Goal: Transaction & Acquisition: Purchase product/service

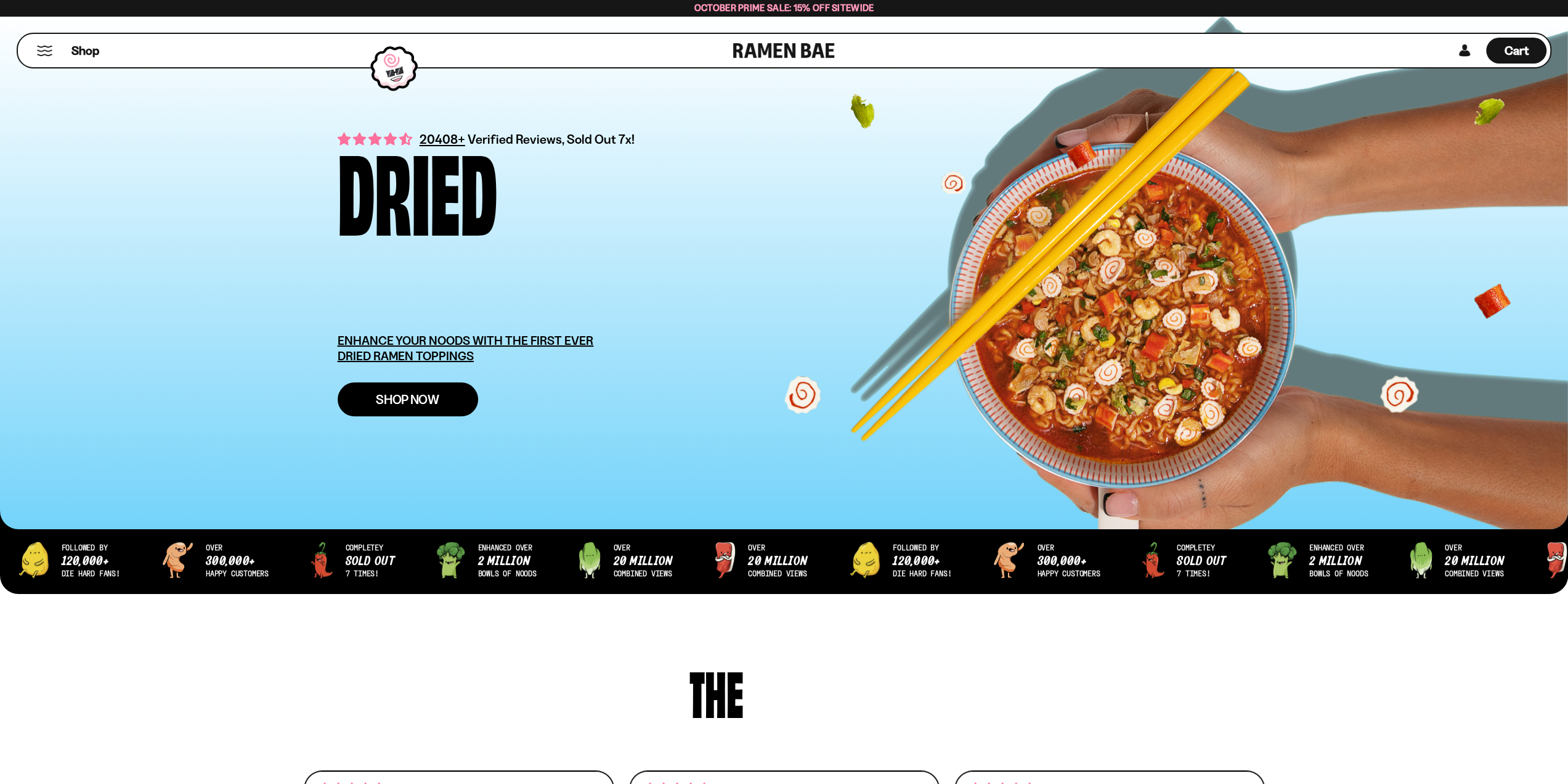
click at [391, 399] on span "Shop Now" at bounding box center [408, 399] width 64 height 13
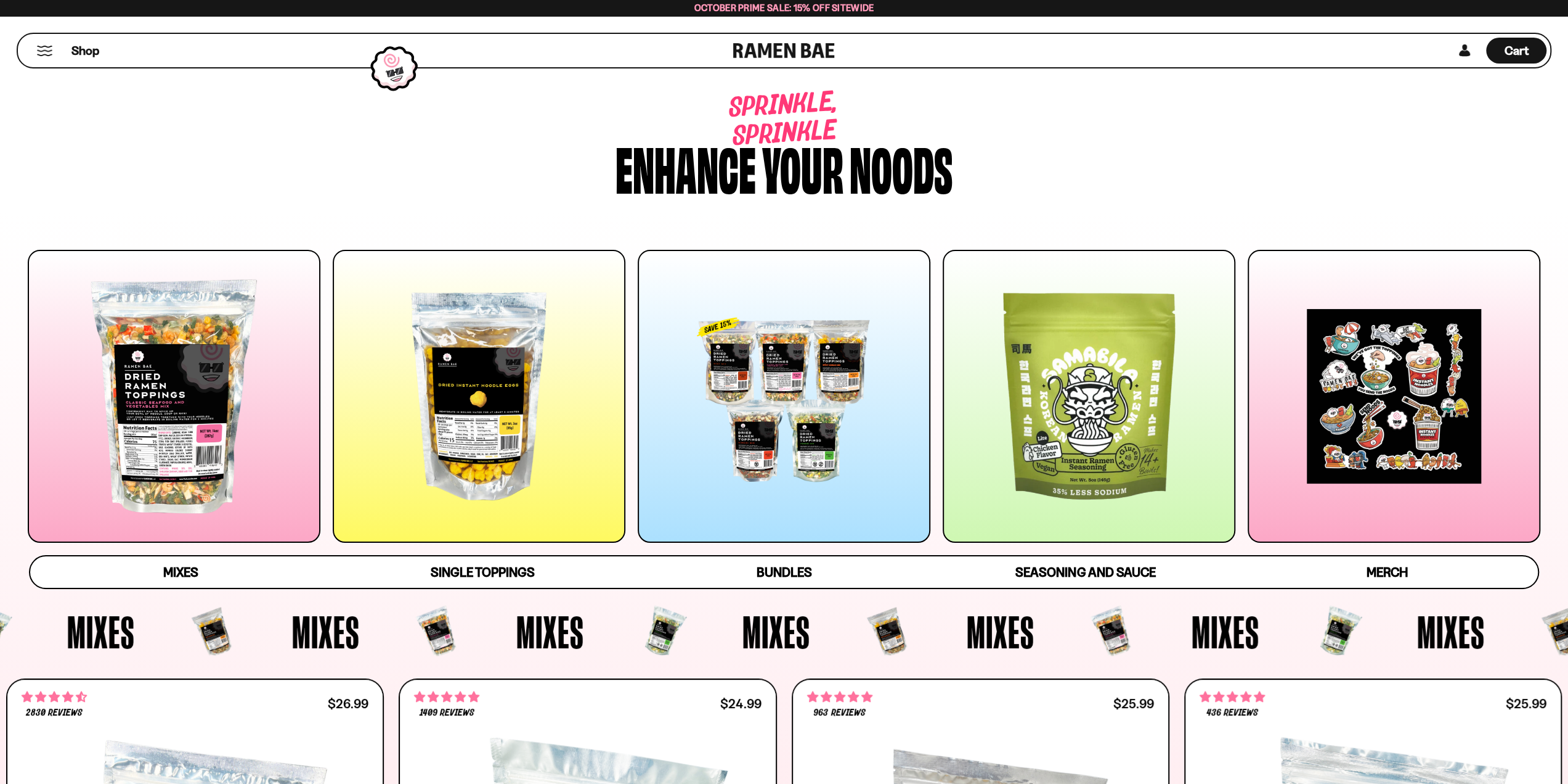
click at [530, 402] on div at bounding box center [479, 397] width 293 height 293
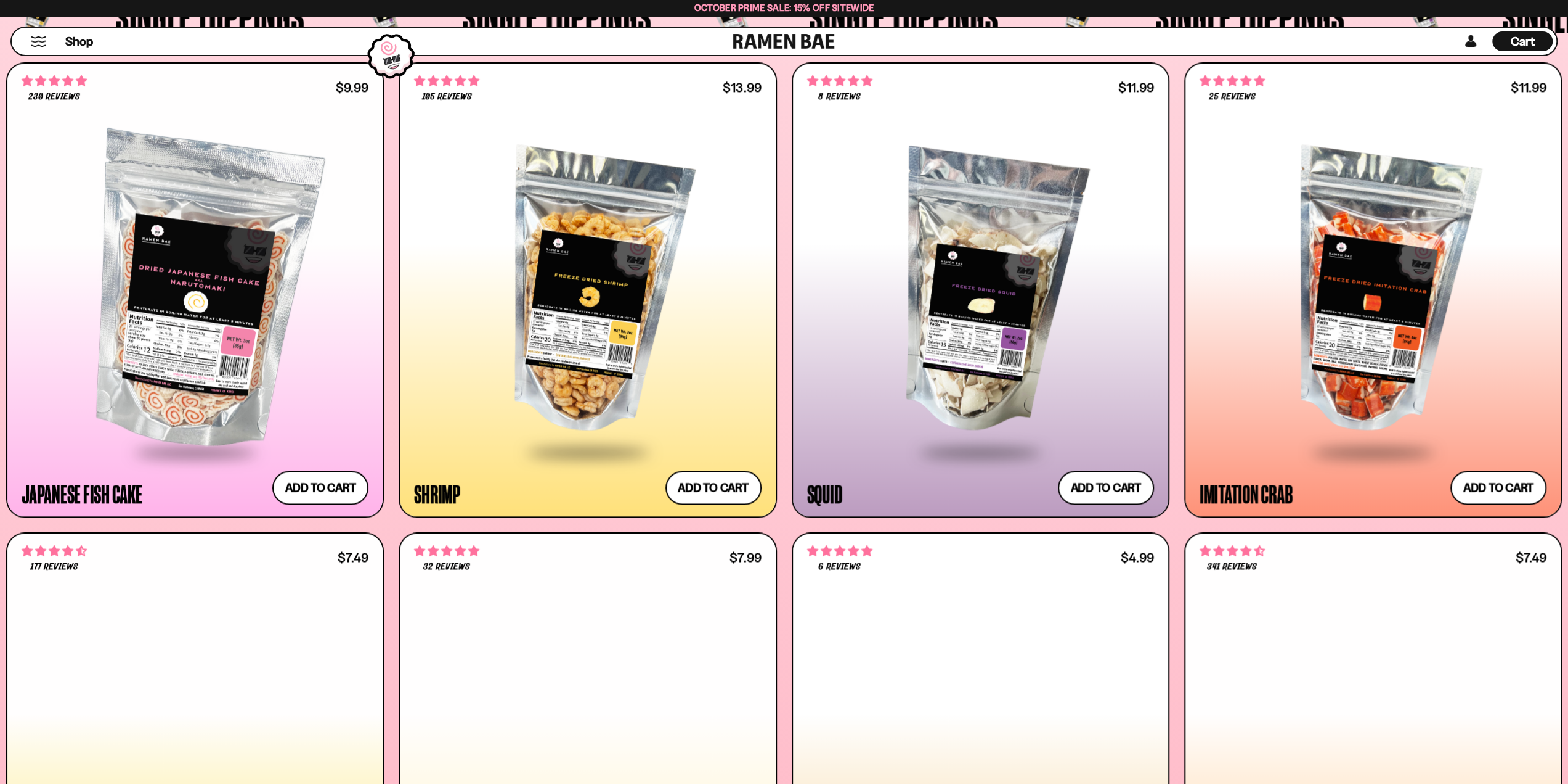
scroll to position [1692, 0]
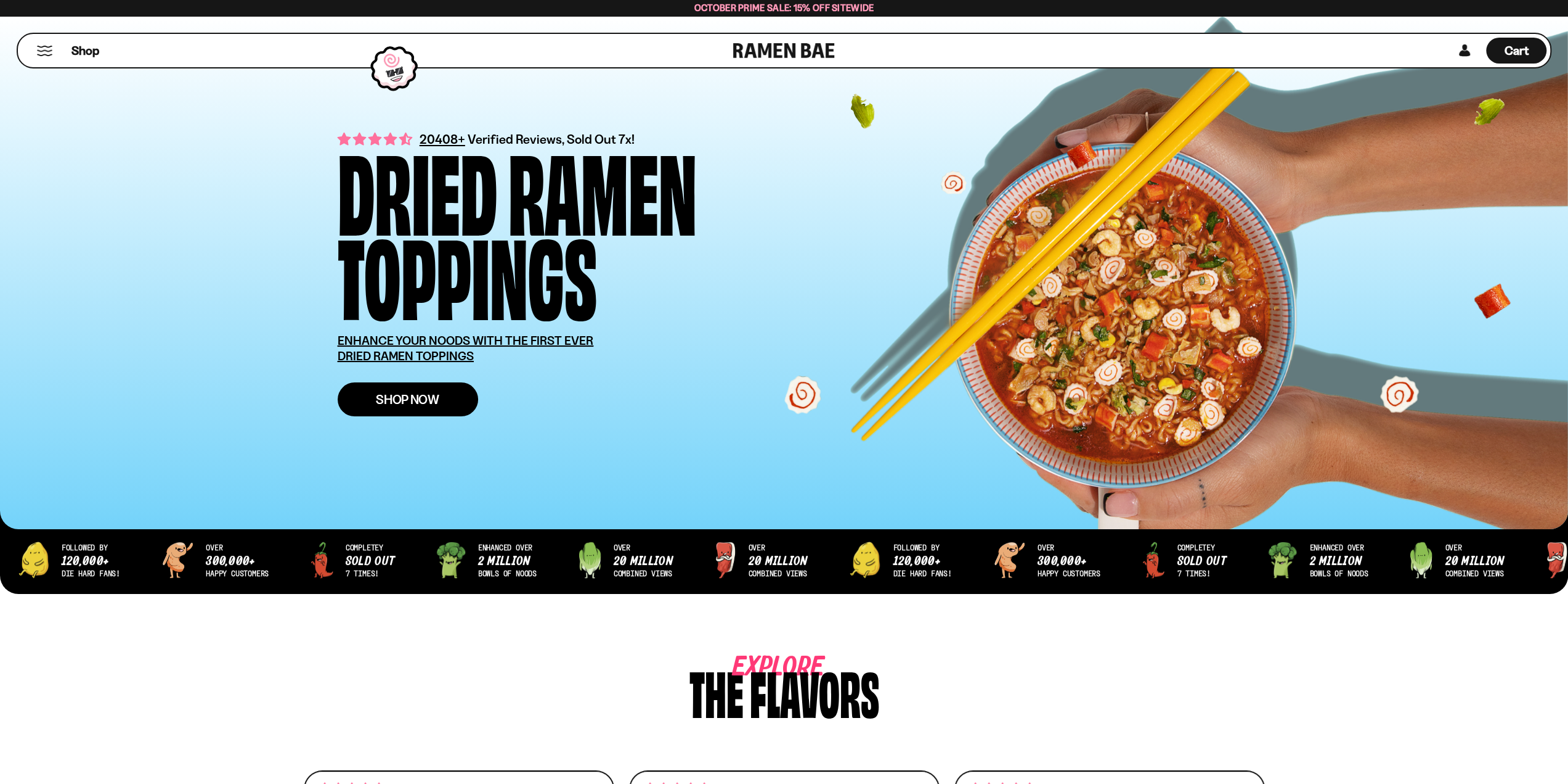
click at [403, 396] on span "Shop Now" at bounding box center [408, 399] width 64 height 13
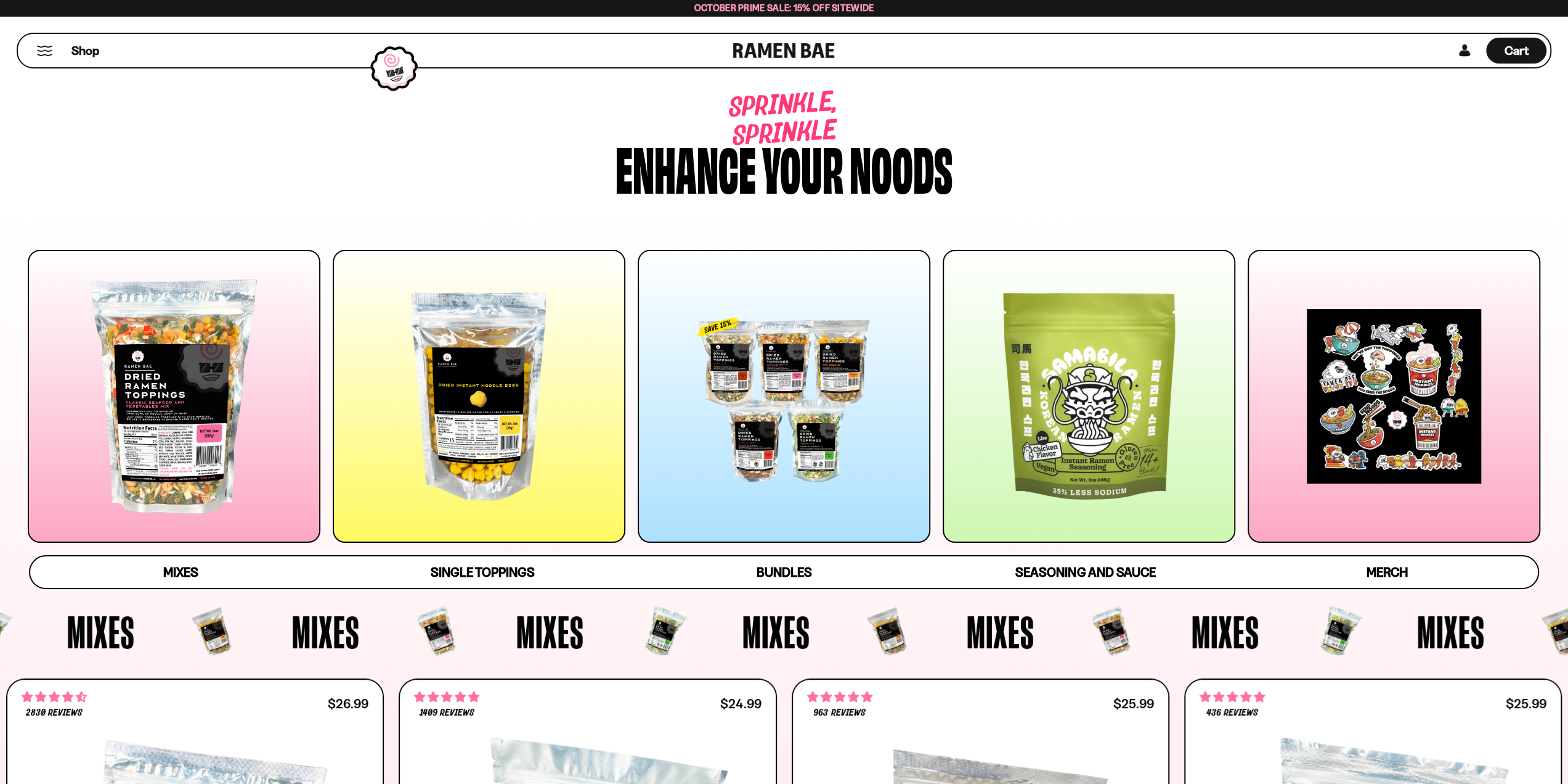
click at [770, 390] on div at bounding box center [784, 397] width 293 height 293
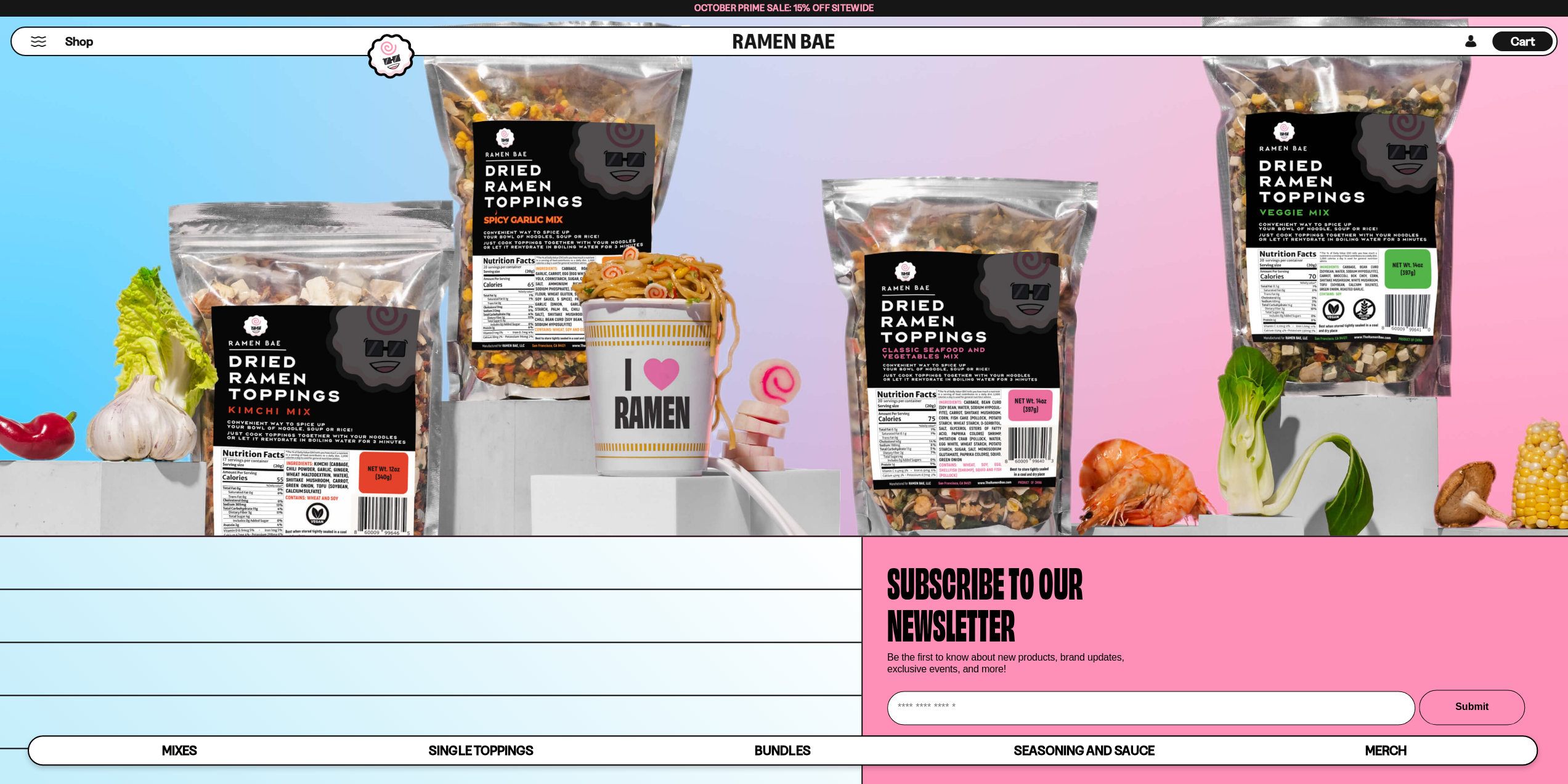
scroll to position [6184, 0]
